Goal: Information Seeking & Learning: Learn about a topic

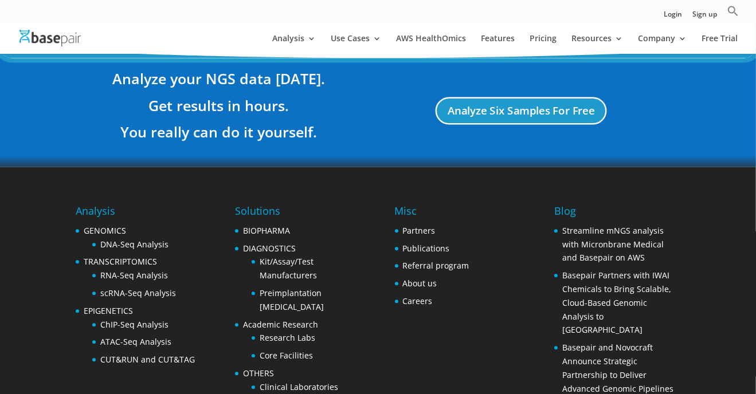
scroll to position [2243, 0]
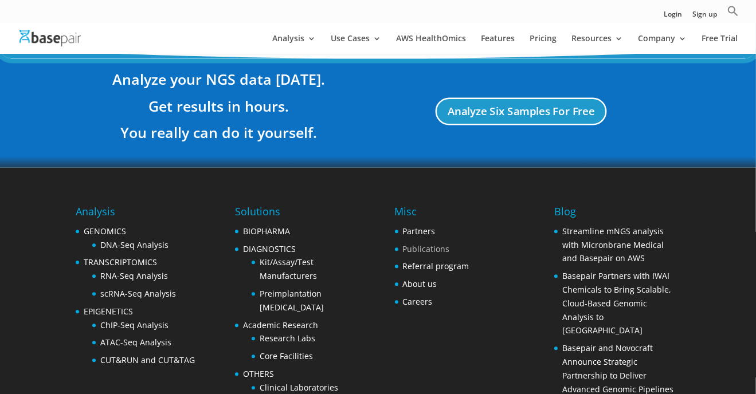
click at [413, 244] on link "Publications" at bounding box center [426, 249] width 47 height 11
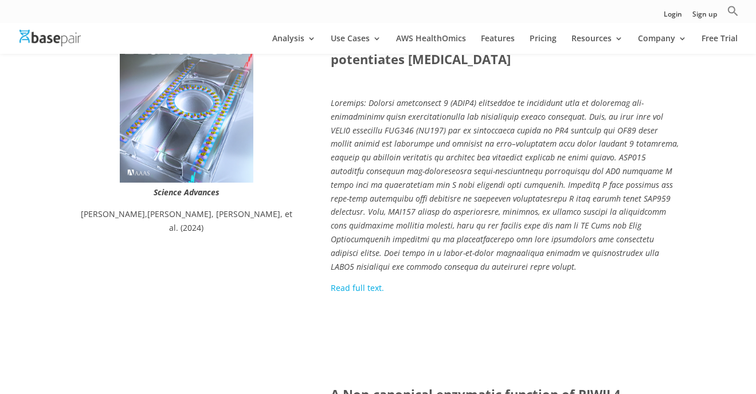
scroll to position [274, 0]
click at [355, 286] on link "Read full text." at bounding box center [357, 286] width 53 height 11
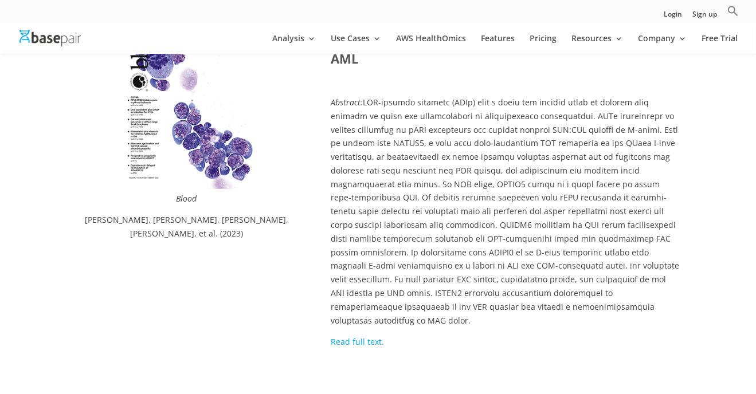
scroll to position [685, 0]
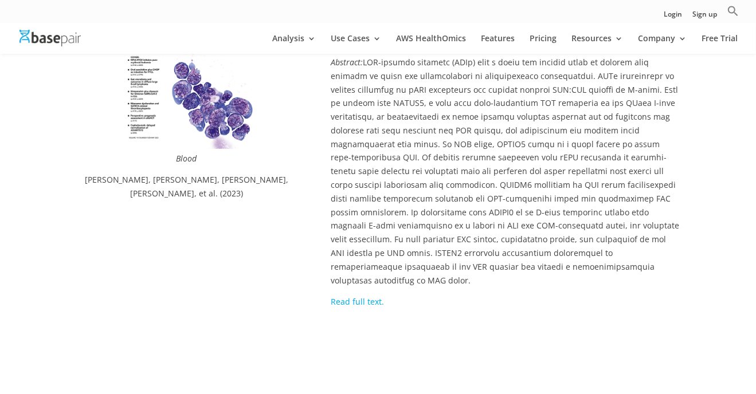
click at [341, 296] on link "Read full text." at bounding box center [357, 301] width 53 height 11
click at [217, 9] on div "Login Sign up Search for: Search Button" at bounding box center [378, 11] width 756 height 23
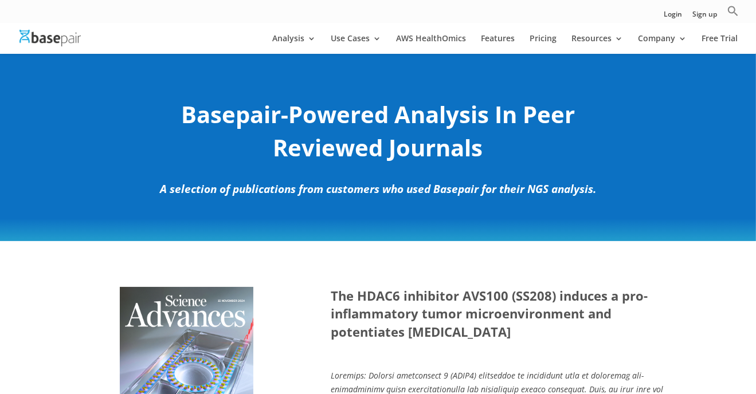
scroll to position [132, 0]
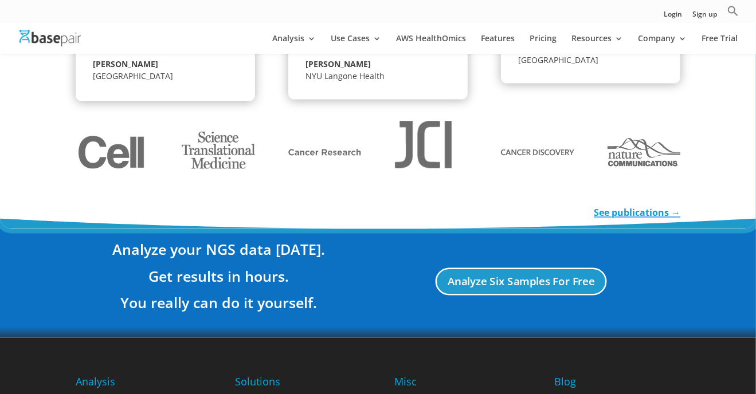
scroll to position [2314, 0]
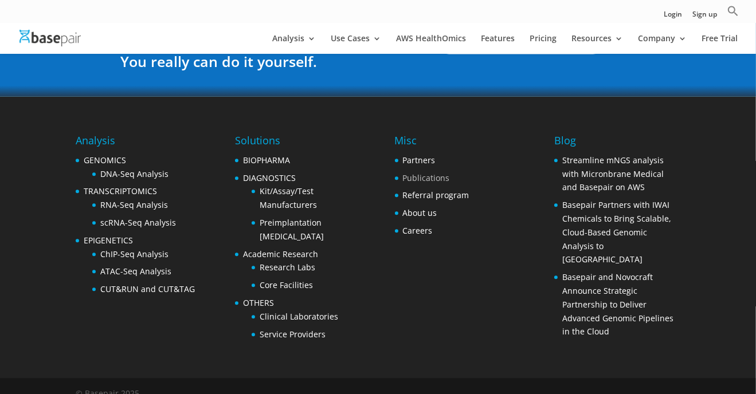
click at [413, 172] on link "Publications" at bounding box center [426, 177] width 47 height 11
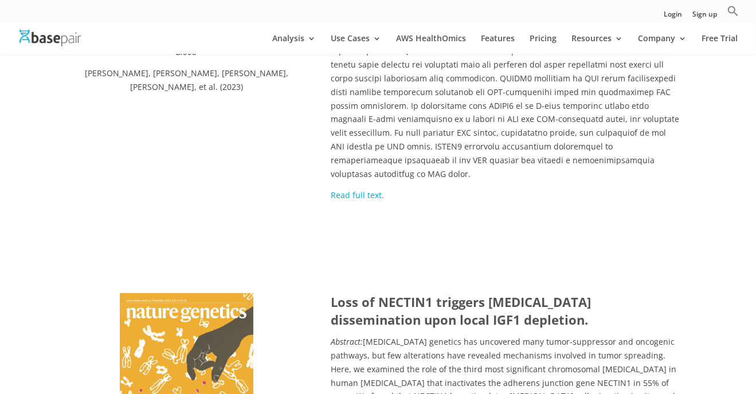
scroll to position [949, 0]
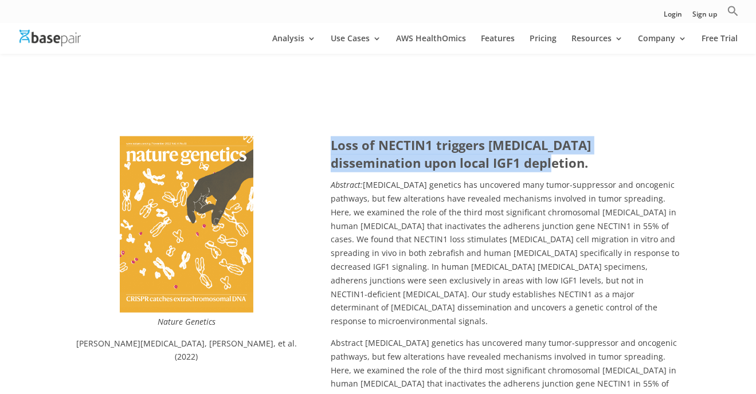
drag, startPoint x: 506, startPoint y: 147, endPoint x: 323, endPoint y: 133, distance: 183.8
click at [323, 133] on div "Nature Genetics Julien Ablain, Amira Al Mahi, Harriet Rothschild, et al. (2022)…" at bounding box center [378, 322] width 604 height 402
copy strong "Loss of NECTIN1 triggers melanoma dissemination upon local IGF1 depletion."
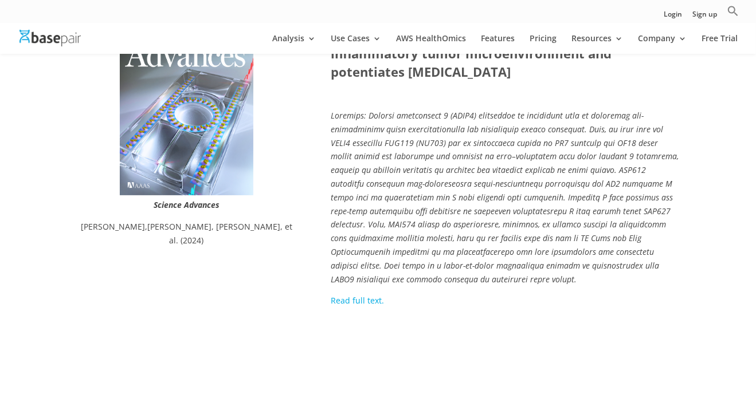
scroll to position [23, 0]
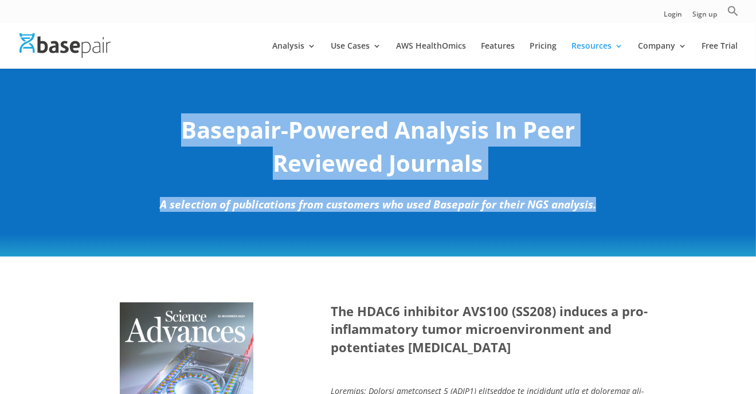
drag, startPoint x: 180, startPoint y: 125, endPoint x: 603, endPoint y: 222, distance: 433.6
click at [603, 222] on div "Basepair-Powered Analysis In Peer Reviewed Journals A selection of publications…" at bounding box center [378, 162] width 756 height 188
copy div "Basepair-Powered Analysis In Peer Reviewed Journals A selection of publications…"
